Goal: Task Accomplishment & Management: Manage account settings

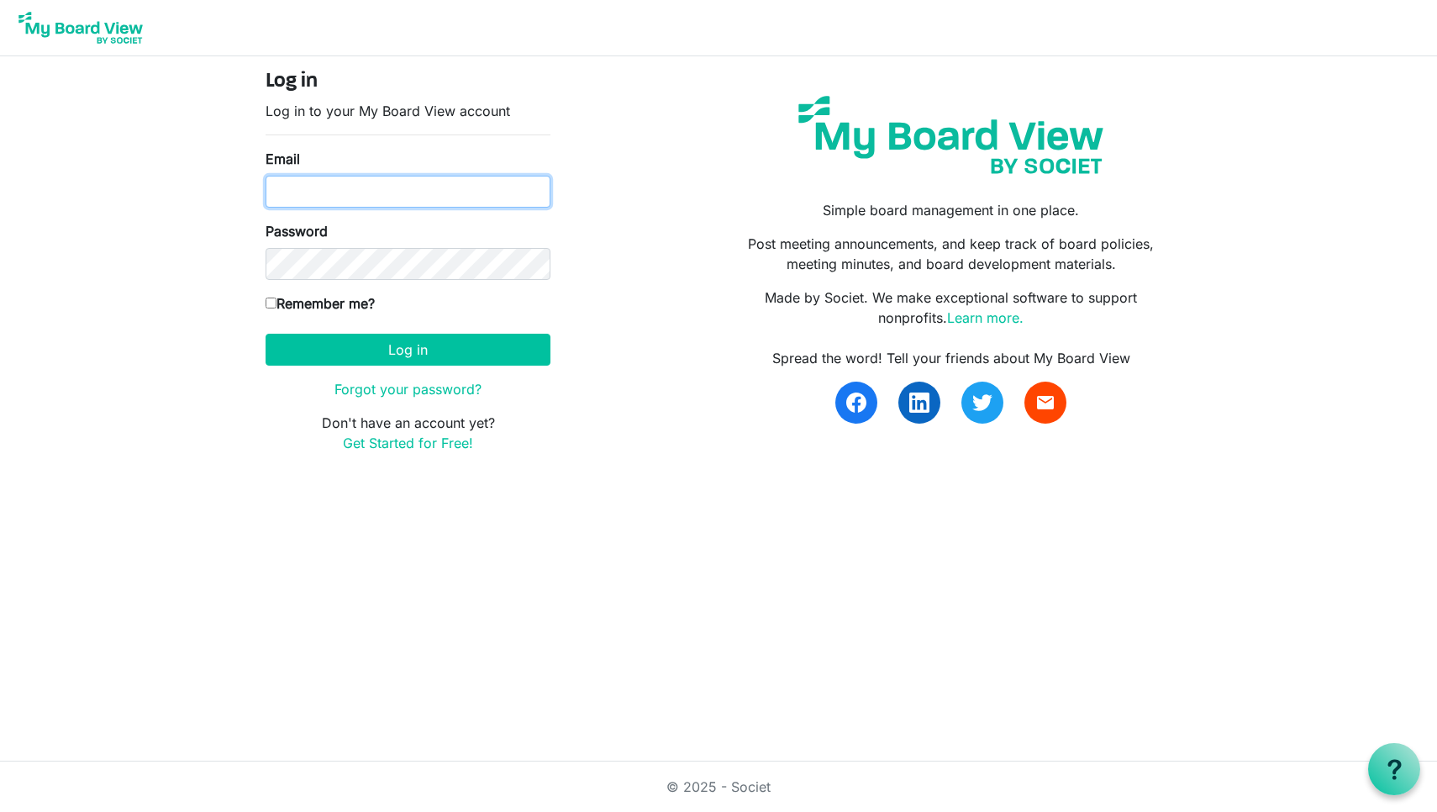
type input "doug.morrow@baptistfoundationil.org"
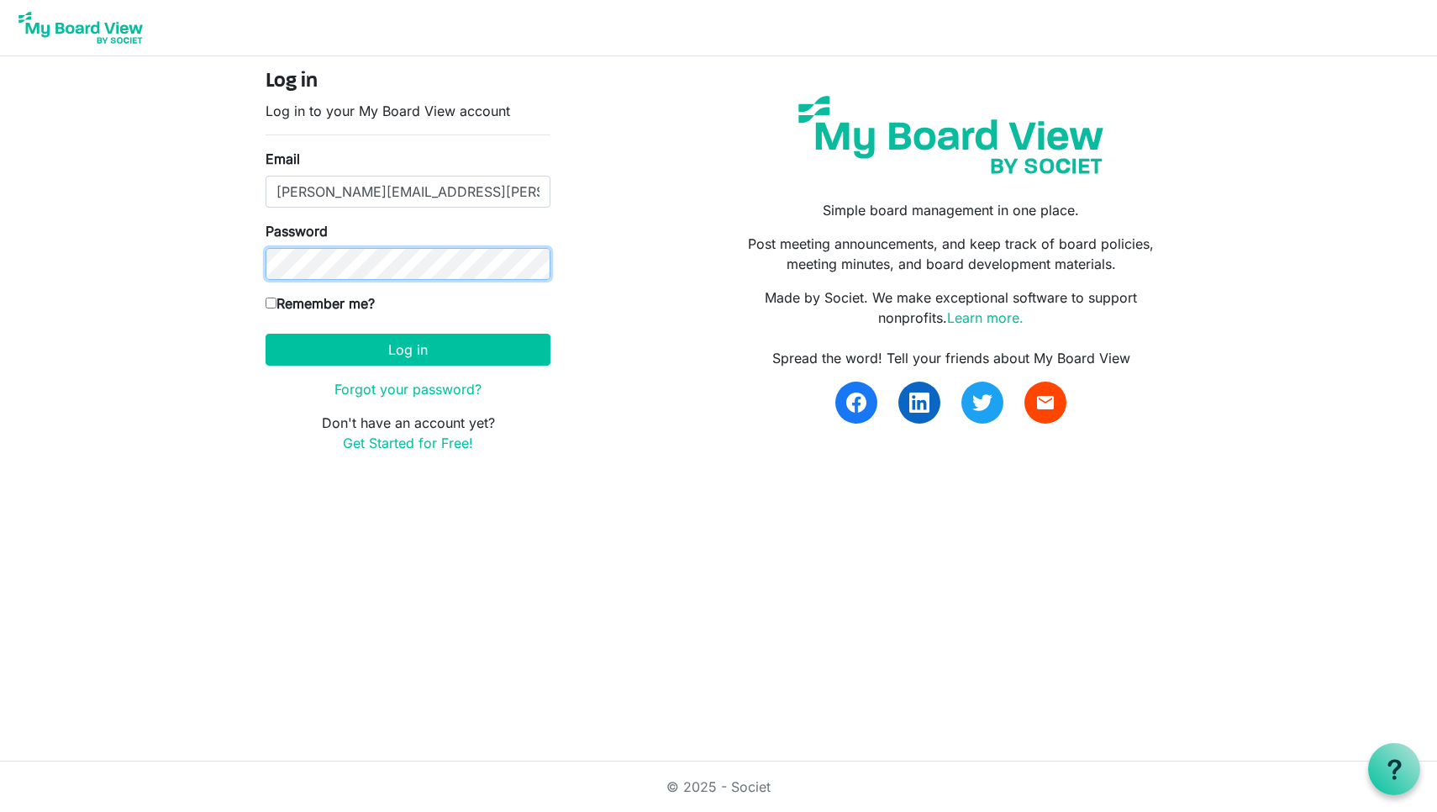
click at [407, 349] on button "Log in" at bounding box center [407, 350] width 285 height 32
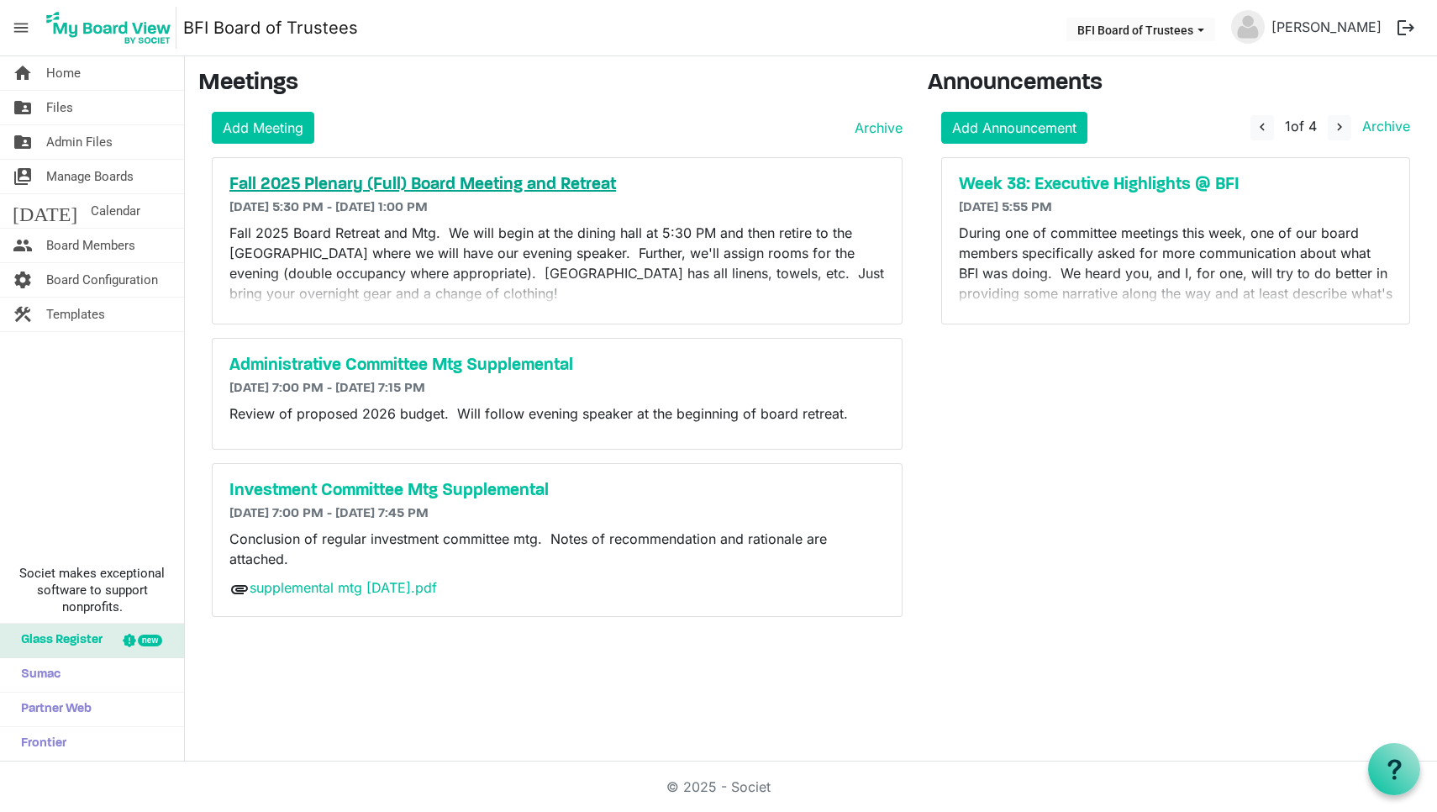
click at [449, 187] on h5 "Fall 2025 Plenary (Full) Board Meeting and Retreat" at bounding box center [556, 185] width 655 height 20
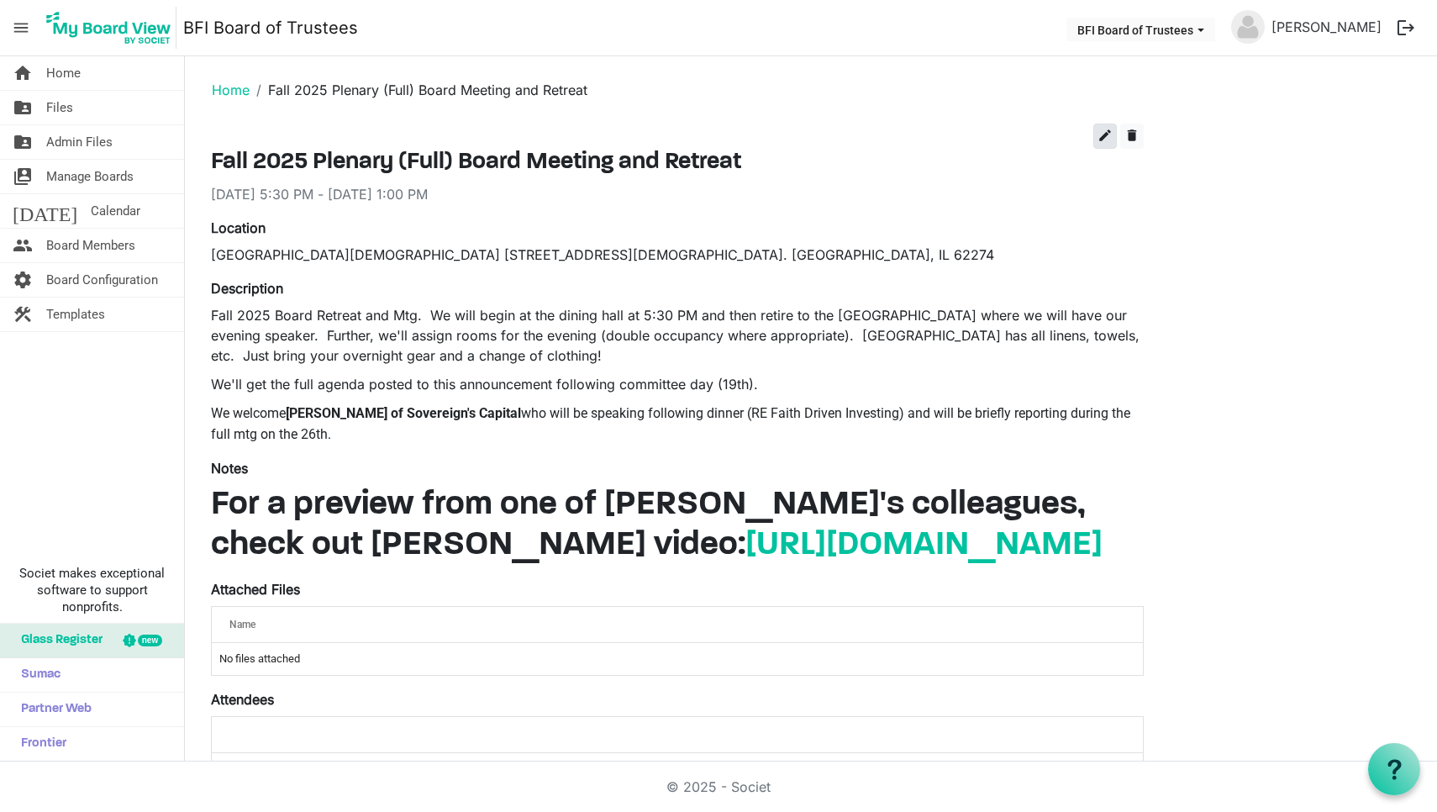
click at [1106, 135] on span "edit" at bounding box center [1104, 135] width 15 height 15
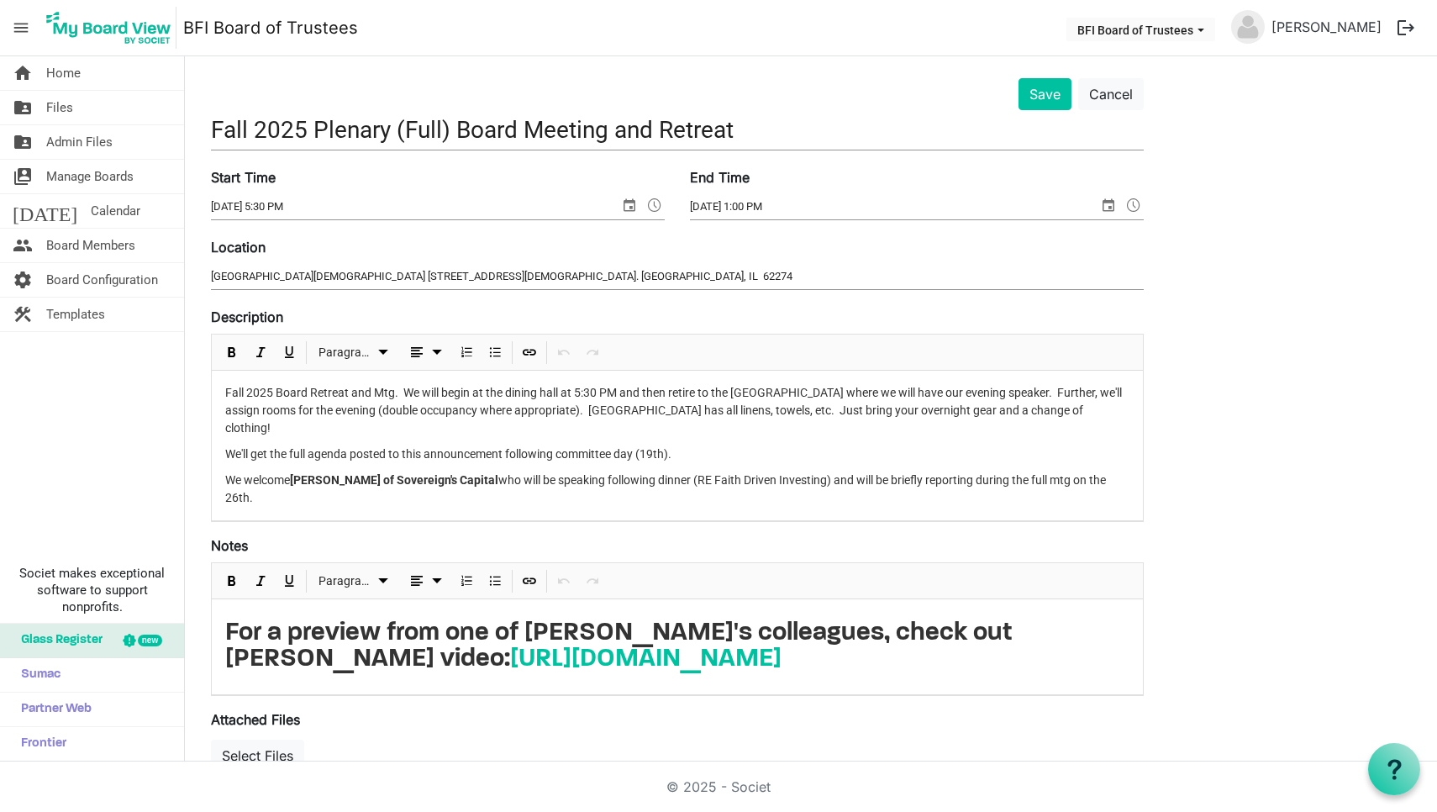
scroll to position [56, 0]
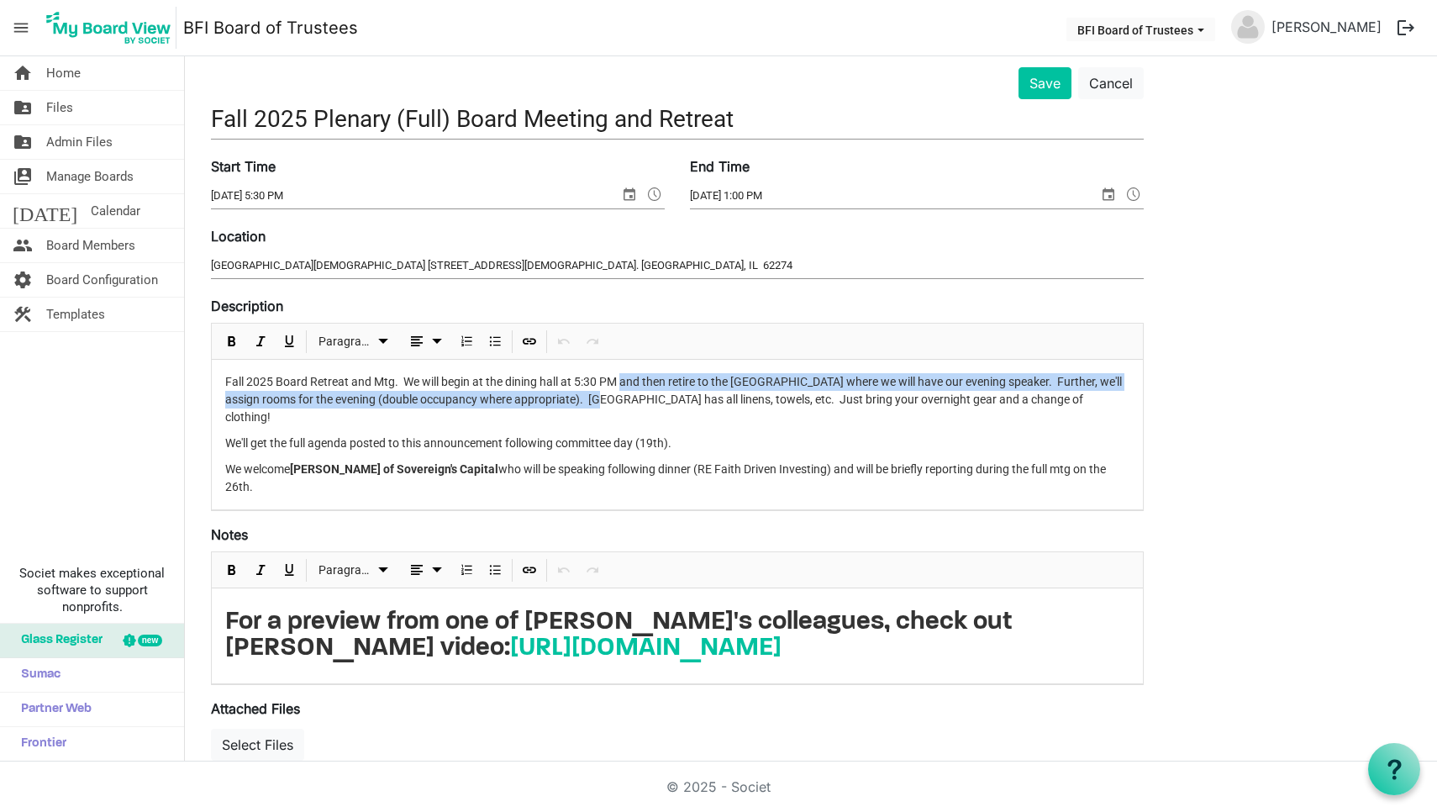
drag, startPoint x: 621, startPoint y: 381, endPoint x: 608, endPoint y: 400, distance: 23.1
click at [608, 400] on p "Fall 2025 Board Retreat and Mtg. We will begin at the dining hall at 5:30 PM an…" at bounding box center [677, 399] width 904 height 53
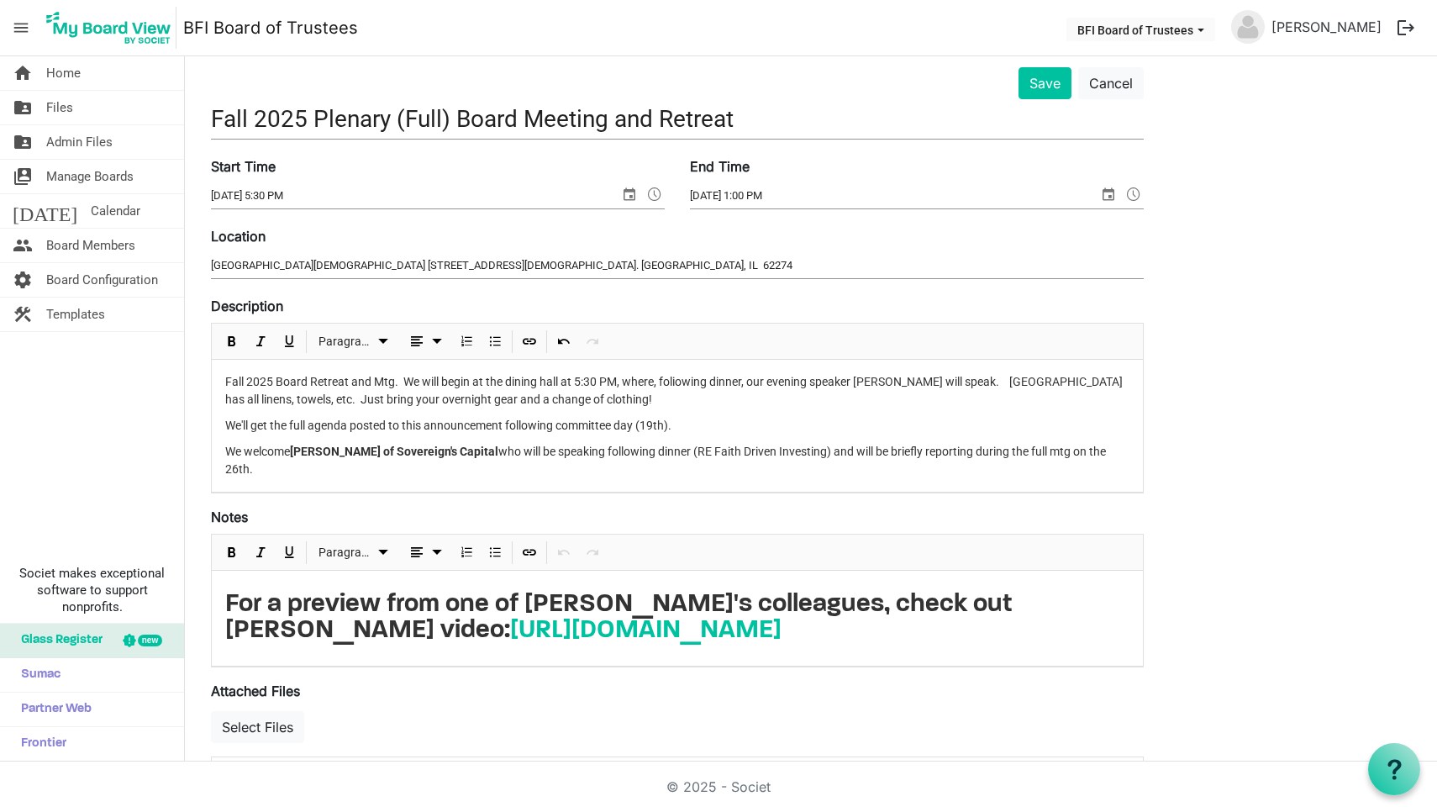
click at [677, 381] on p "Fall 2025 Board Retreat and Mtg. We will begin at the dining hall at 5:30 PM, w…" at bounding box center [677, 390] width 904 height 35
click at [989, 381] on p "Fall 2025 Board Retreat and Mtg. We will begin at the dining hall at 5:30 PM, w…" at bounding box center [677, 390] width 904 height 35
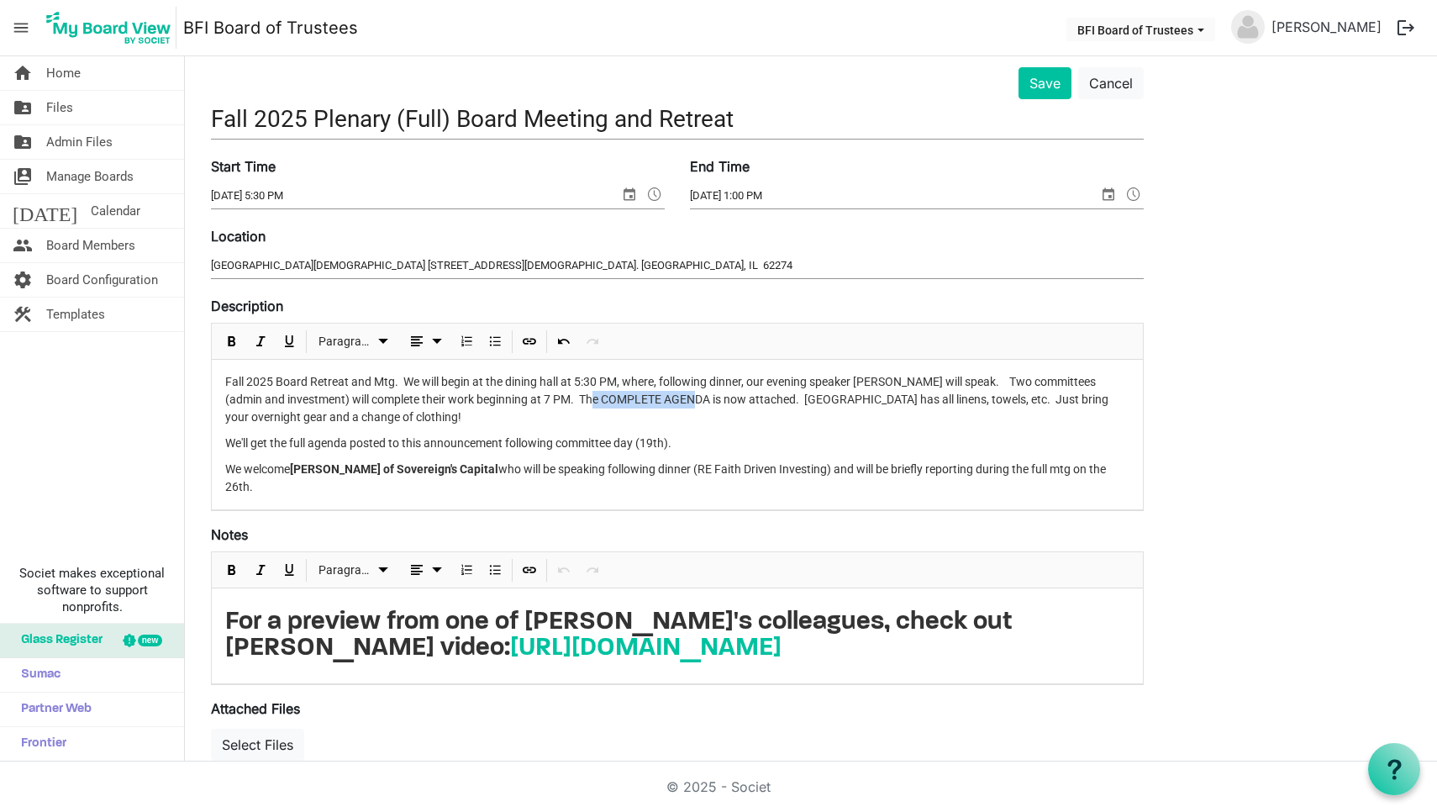
drag, startPoint x: 566, startPoint y: 401, endPoint x: 675, endPoint y: 392, distance: 109.5
click at [675, 392] on p "Fall 2025 Board Retreat and Mtg. We will begin at the dining hall at 5:30 PM, w…" at bounding box center [677, 399] width 904 height 53
click at [763, 397] on p "Fall 2025 Board Retreat and Mtg. We will begin at the dining hall at 5:30 PM, w…" at bounding box center [677, 399] width 904 height 53
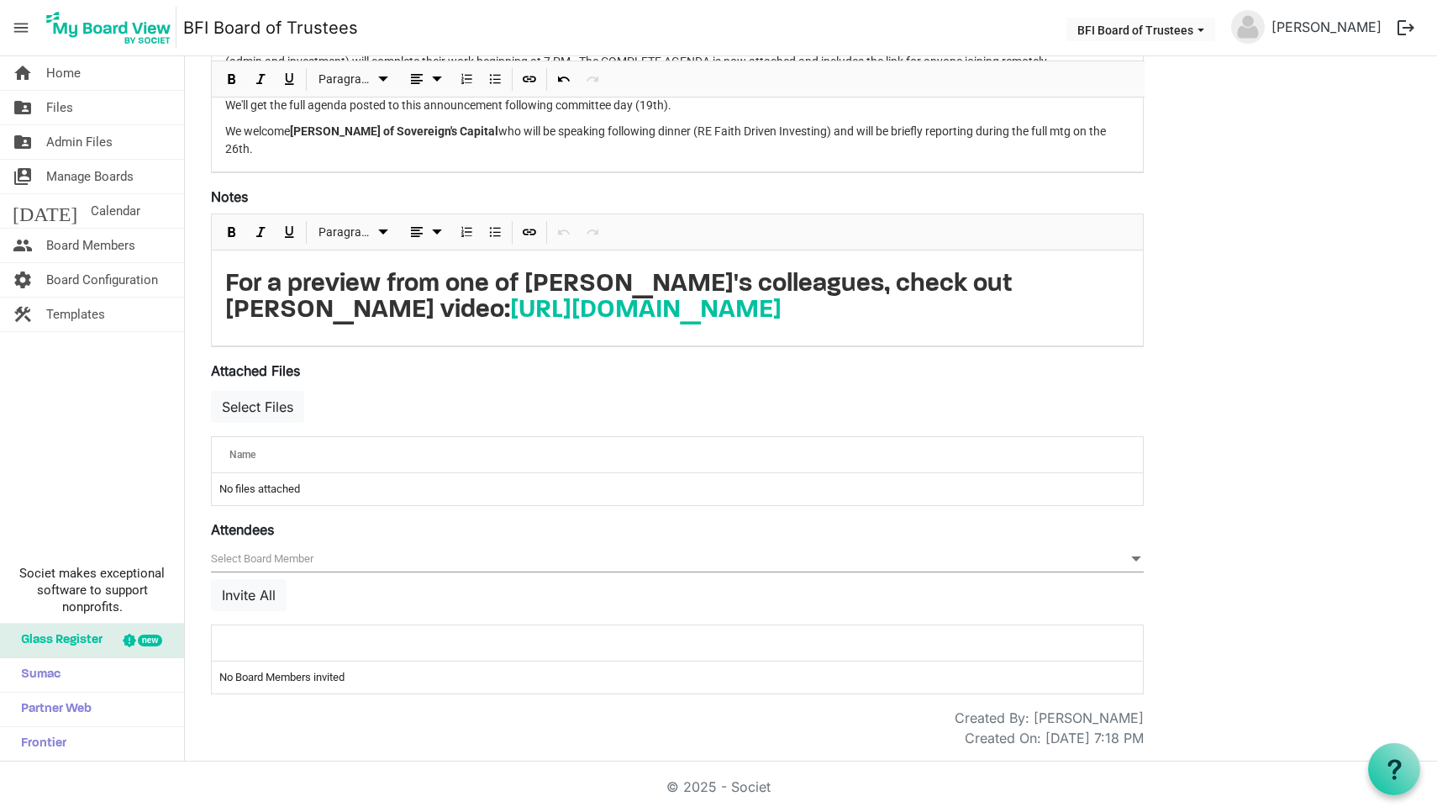
scroll to position [396, 0]
click at [269, 403] on button "Select Files" at bounding box center [257, 407] width 93 height 32
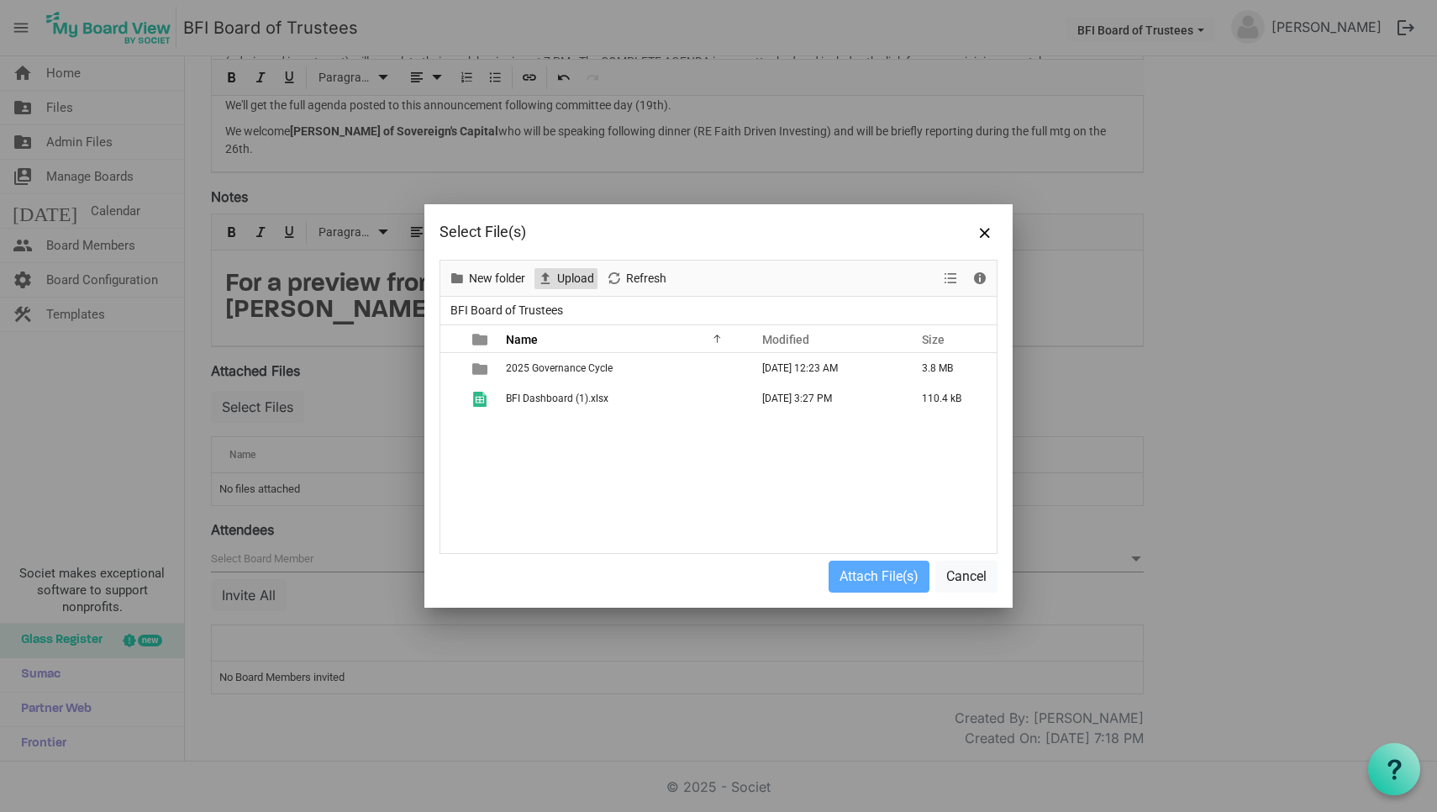
click at [571, 283] on span "Upload" at bounding box center [575, 278] width 40 height 21
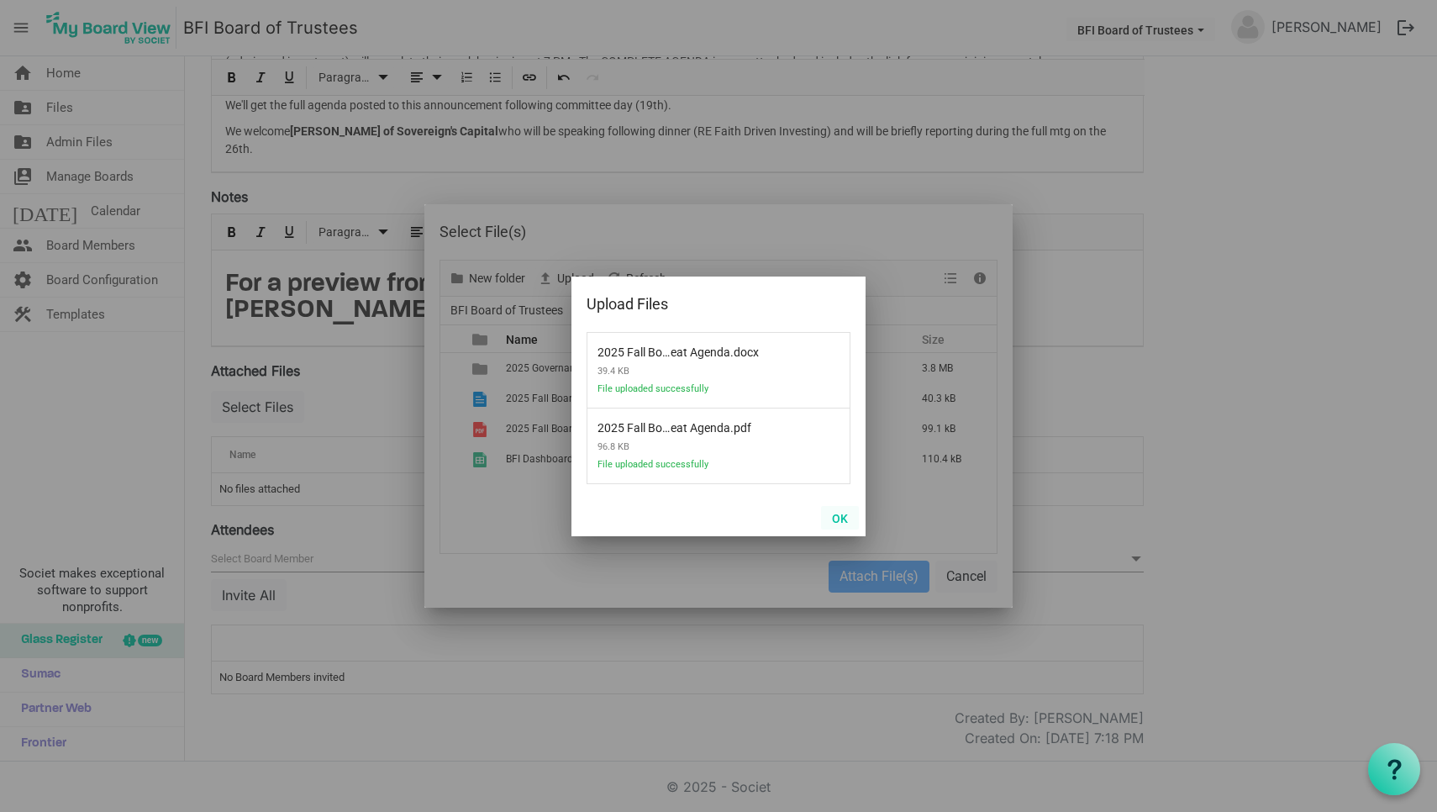
click at [841, 517] on button "OK" at bounding box center [840, 518] width 38 height 24
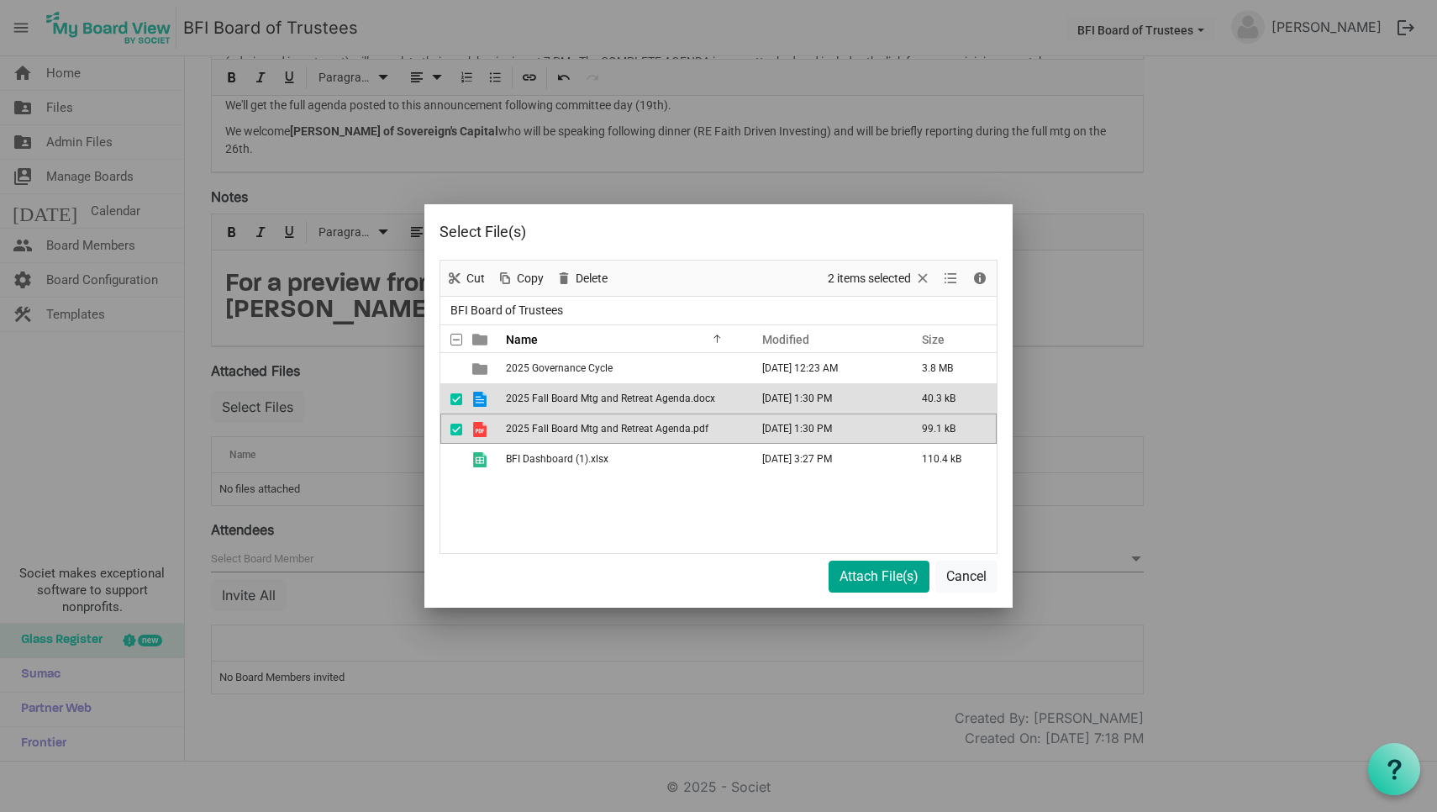
click at [869, 575] on button "Attach File(s)" at bounding box center [878, 576] width 101 height 32
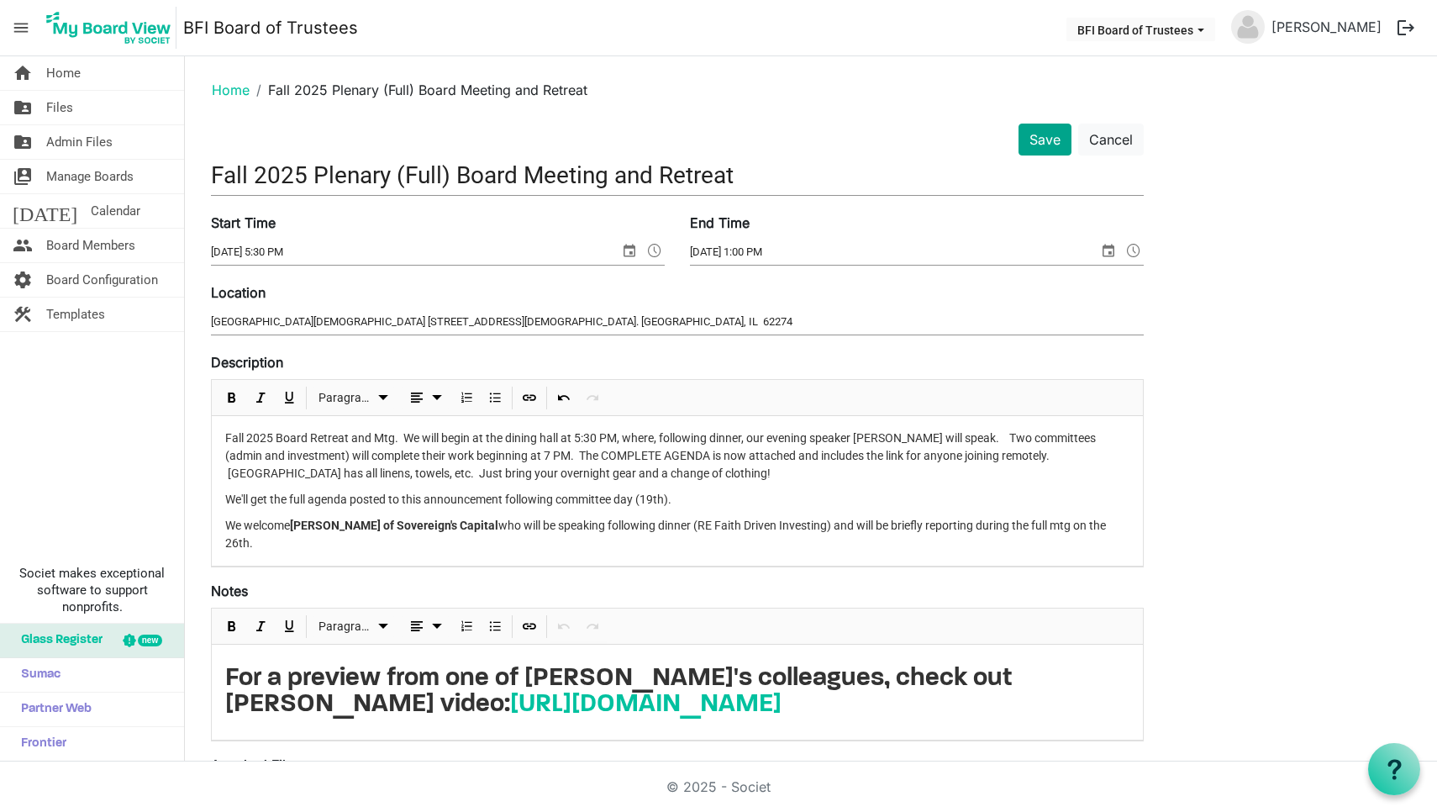
scroll to position [0, 0]
click at [1048, 134] on button "Save" at bounding box center [1044, 139] width 53 height 32
